Goal: Find specific page/section: Find specific page/section

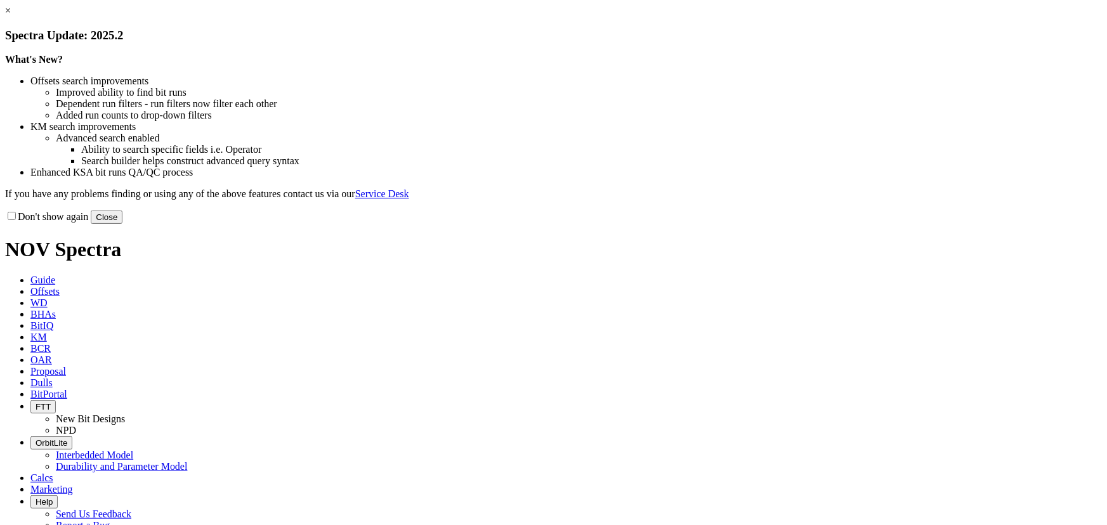
click at [122, 224] on button "Close" at bounding box center [107, 217] width 32 height 13
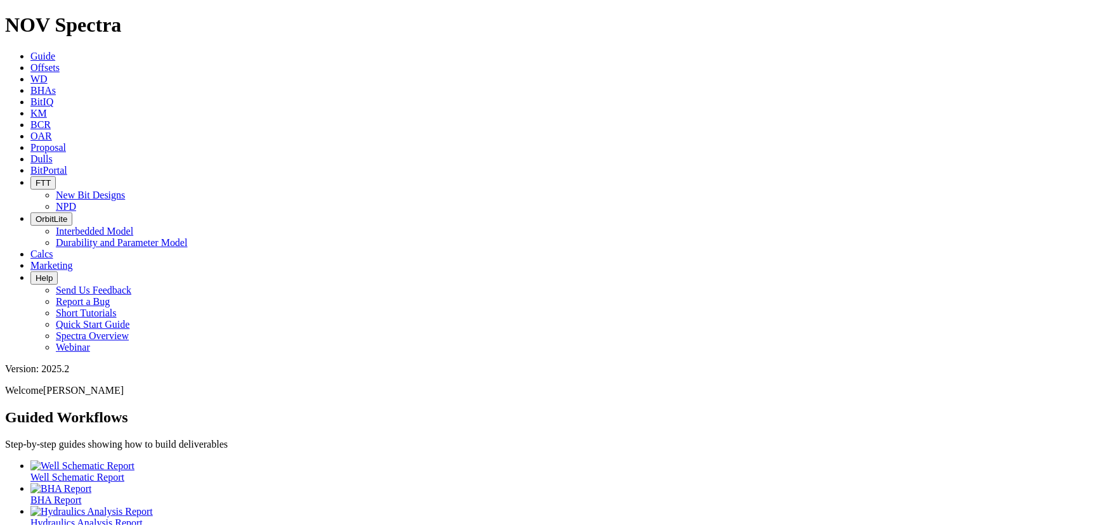
click at [60, 62] on span "Offsets" at bounding box center [44, 67] width 29 height 11
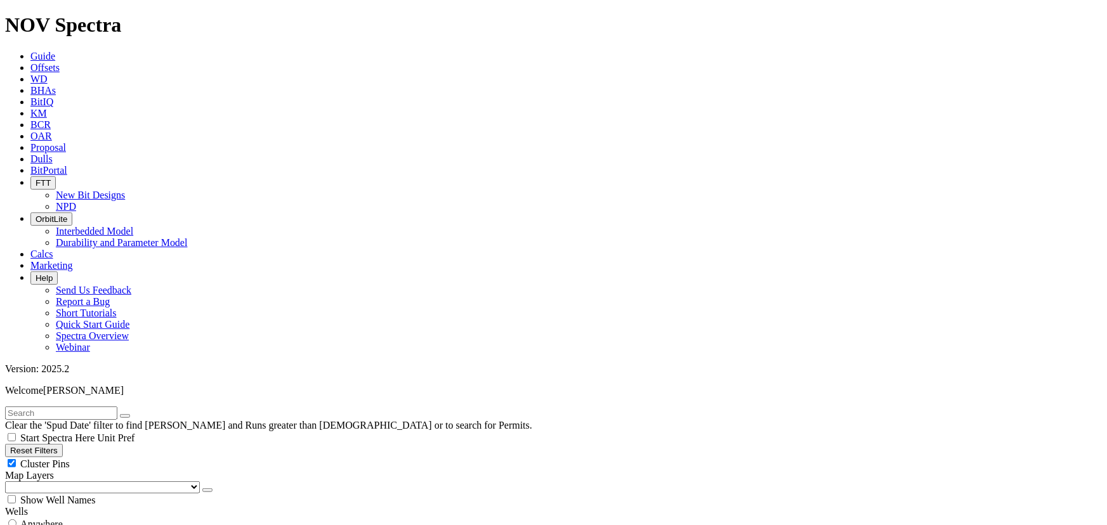
click at [74, 406] on input "text" at bounding box center [61, 412] width 112 height 13
click at [117, 406] on input "text" at bounding box center [61, 412] width 112 height 13
paste input "S320129"
type input "S320129"
click at [75, 517] on div "Anywhere" at bounding box center [553, 523] width 1096 height 13
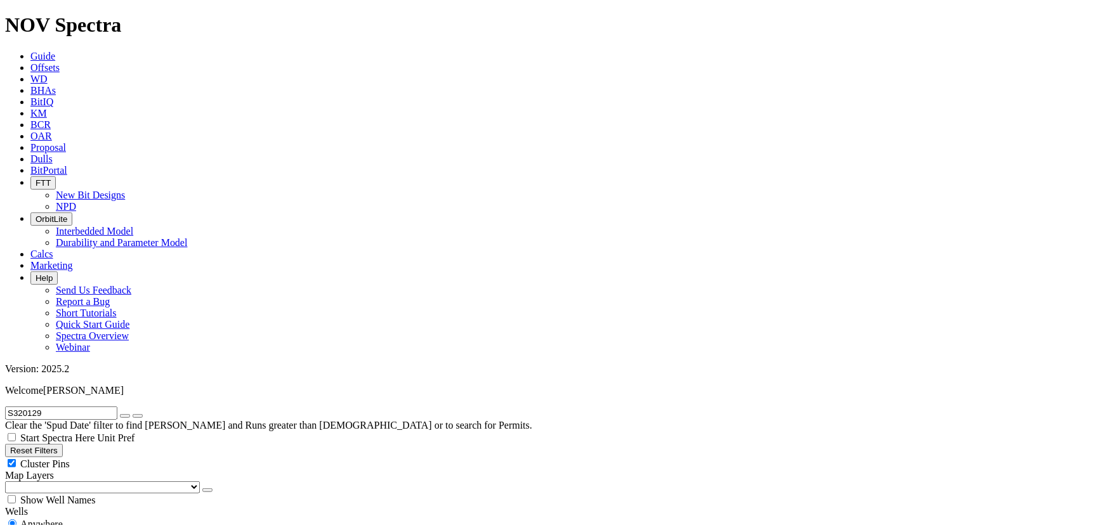
radio input "true"
radio input "false"
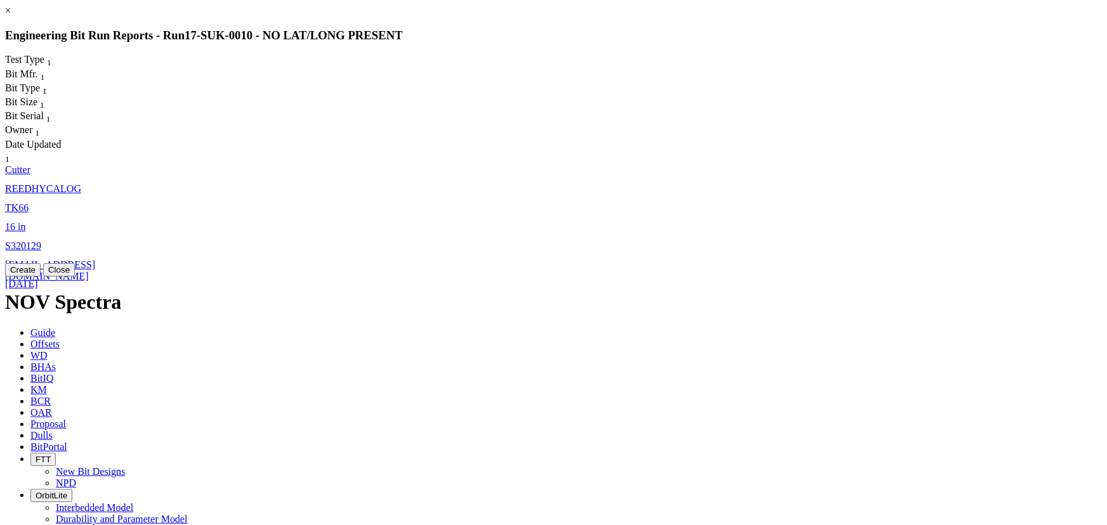
click at [29, 202] on link "TK66" at bounding box center [16, 207] width 23 height 11
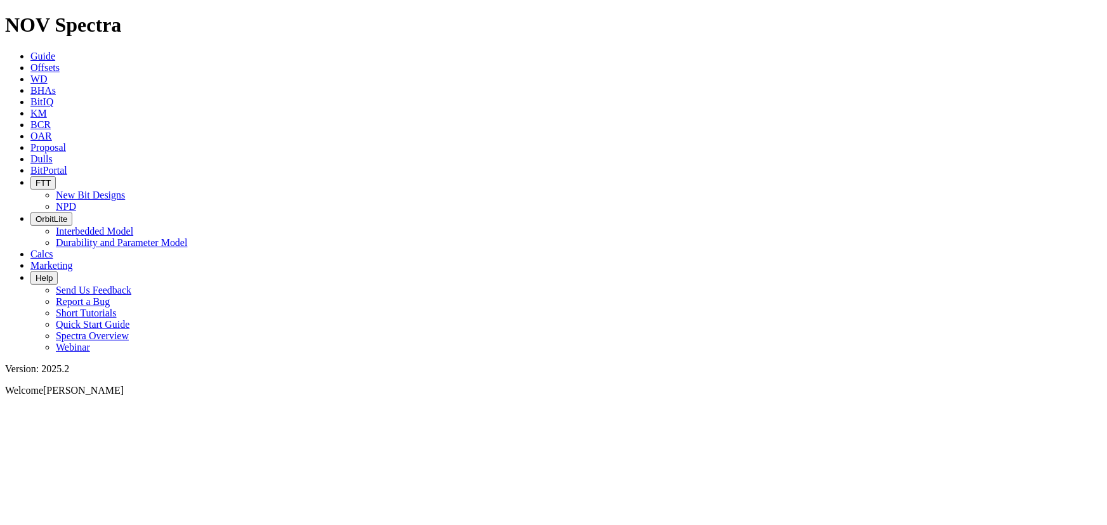
select select "Cutter"
